Goal: Transaction & Acquisition: Purchase product/service

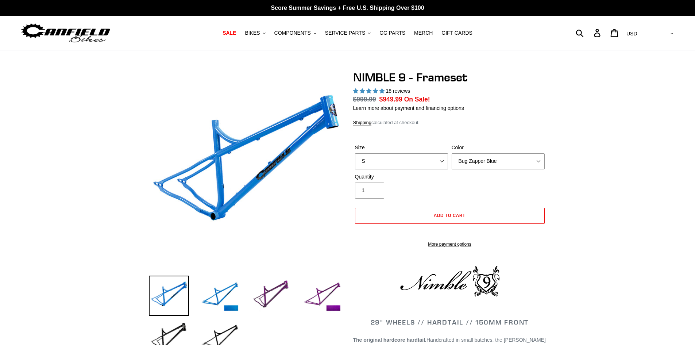
select select "highest-rating"
click at [426, 159] on select "S M L XL" at bounding box center [401, 161] width 93 height 16
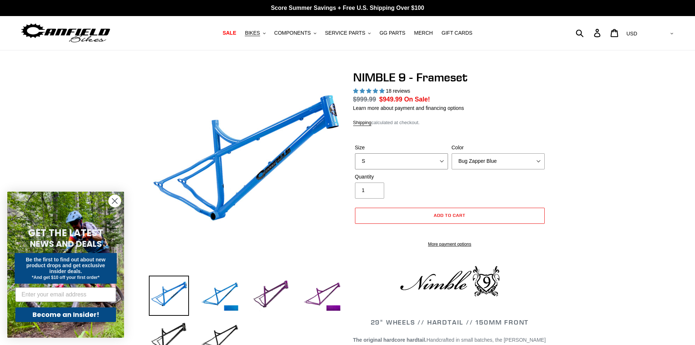
select select "M"
click at [355, 162] on select "S M L XL" at bounding box center [401, 161] width 93 height 16
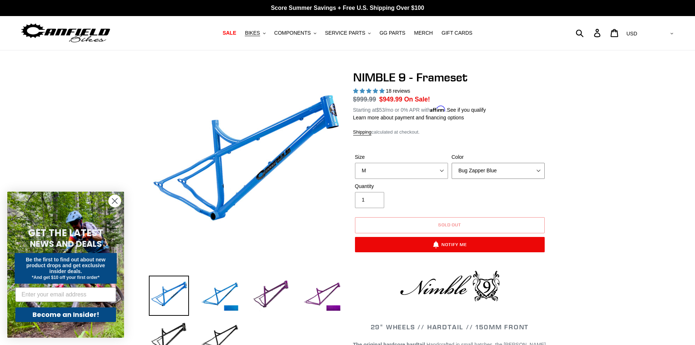
click at [483, 167] on select "Bug Zapper Blue Purple Haze -Sold Out Galaxy Black" at bounding box center [498, 171] width 93 height 16
click at [452, 163] on select "Bug Zapper Blue Purple Haze -Sold Out Galaxy Black" at bounding box center [498, 171] width 93 height 16
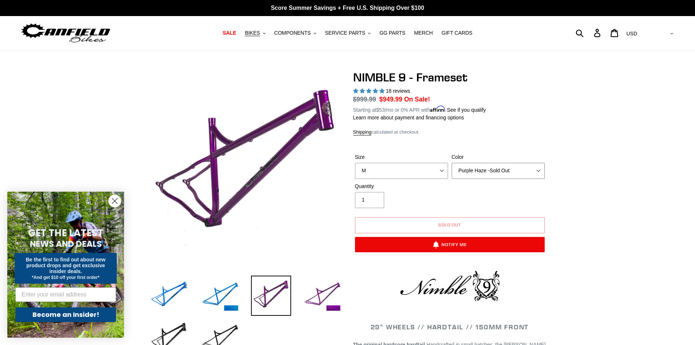
click at [483, 171] on select "Bug Zapper Blue Purple Haze -Sold Out Galaxy Black" at bounding box center [498, 171] width 93 height 16
select select "Galaxy Black"
click at [452, 163] on select "Bug Zapper Blue Purple Haze -Sold Out Galaxy Black" at bounding box center [498, 171] width 93 height 16
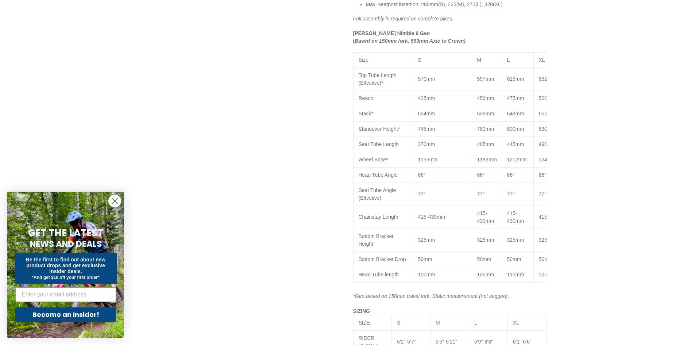
scroll to position [550, 0]
